Goal: Information Seeking & Learning: Learn about a topic

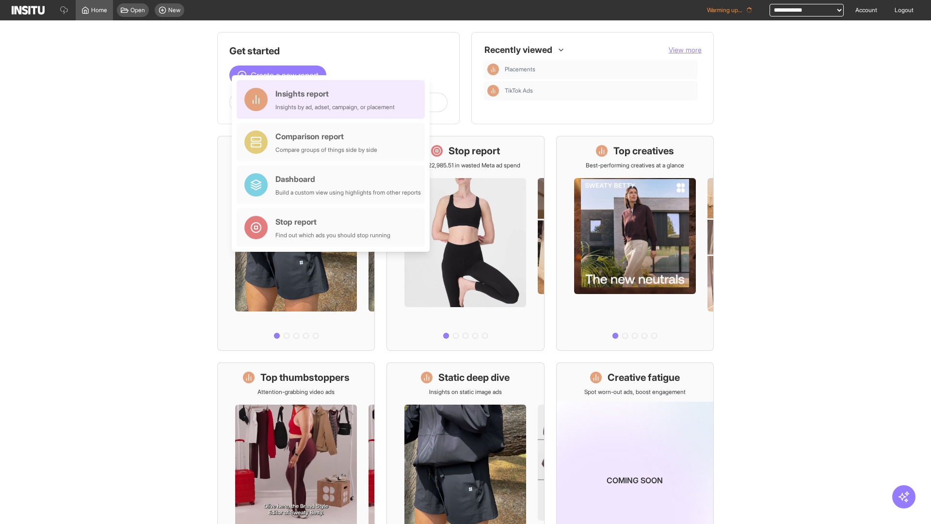
click at [333, 99] on div "Insights report Insights by ad, adset, campaign, or placement" at bounding box center [334, 99] width 119 height 23
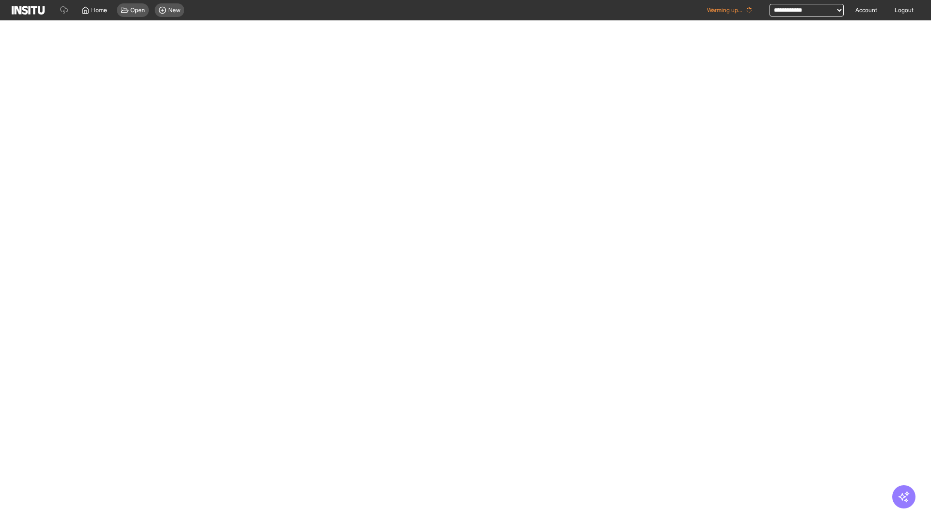
select select "**"
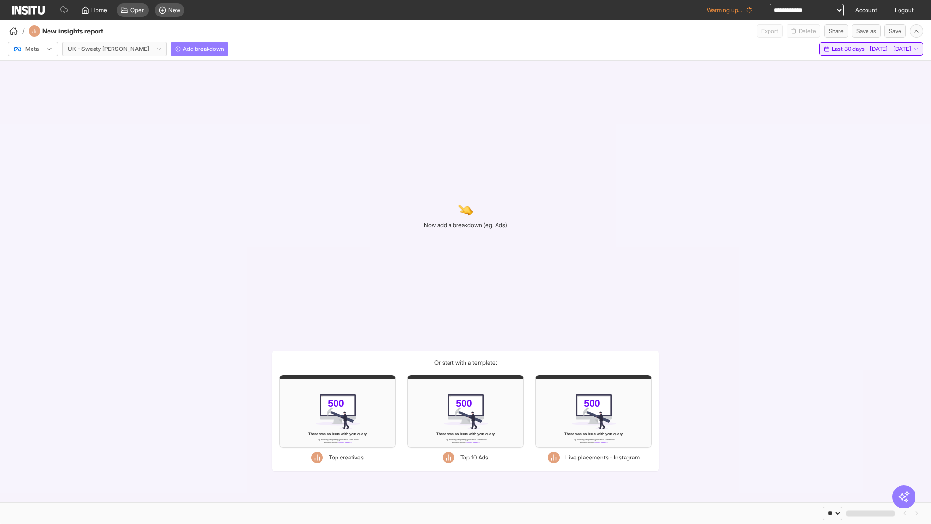
click at [850, 49] on span "Last 30 days - [DATE] - [DATE]" at bounding box center [871, 49] width 80 height 8
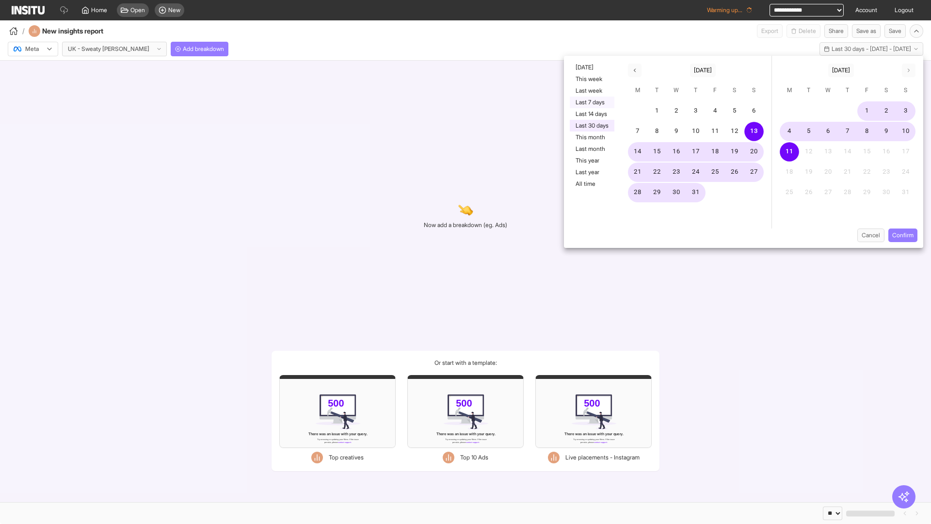
click at [591, 102] on button "Last 7 days" at bounding box center [592, 102] width 45 height 12
